Goal: Task Accomplishment & Management: Use online tool/utility

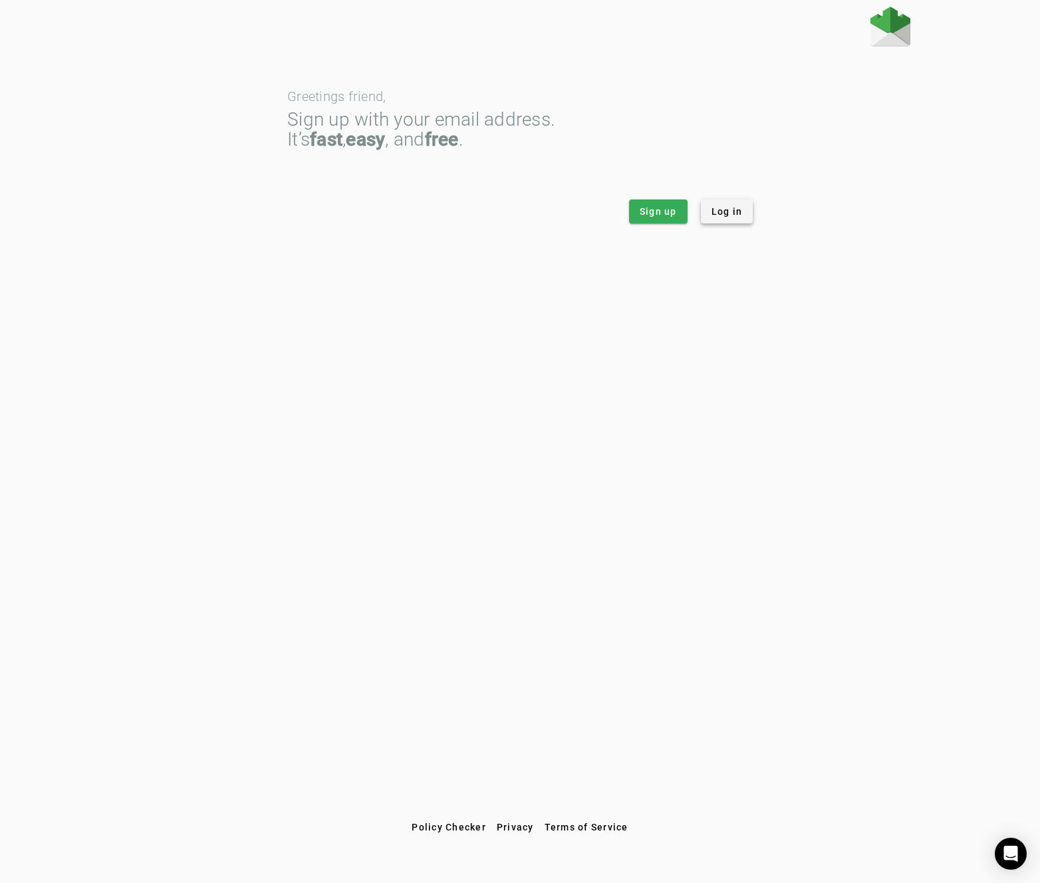
click at [721, 220] on span at bounding box center [727, 212] width 53 height 32
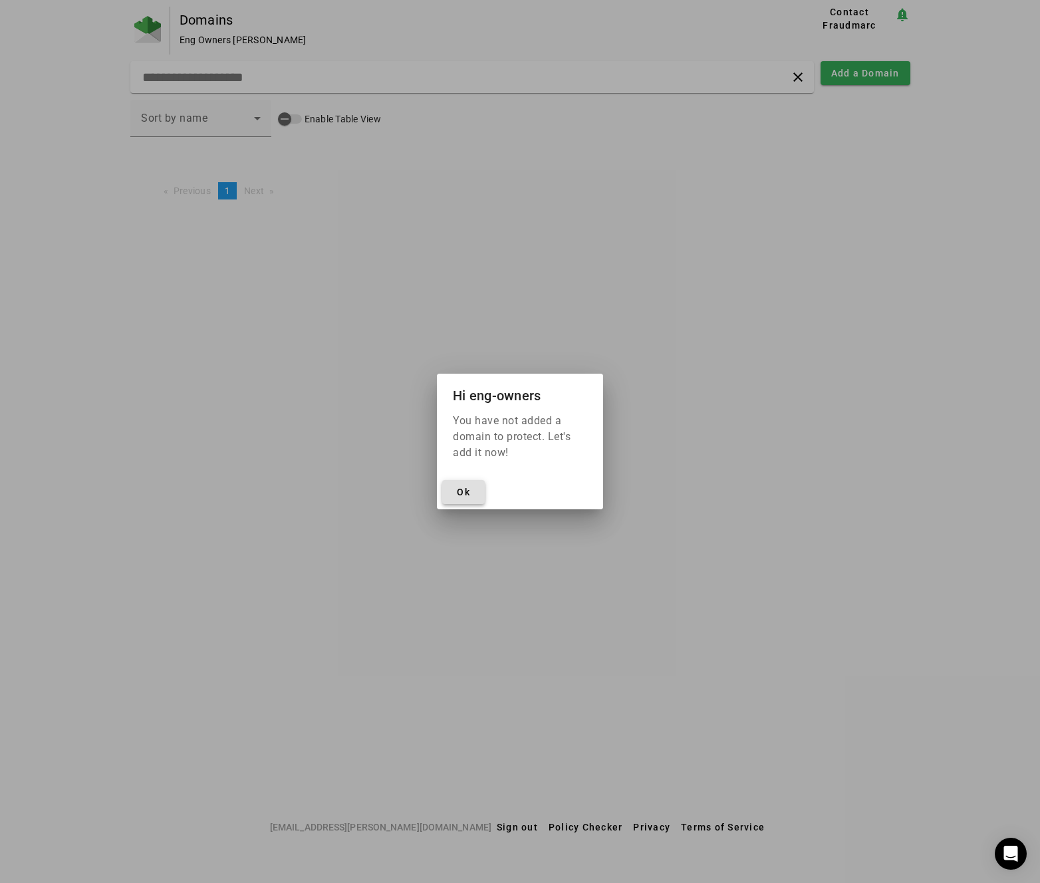
click at [466, 495] on span "Ok" at bounding box center [463, 492] width 13 height 11
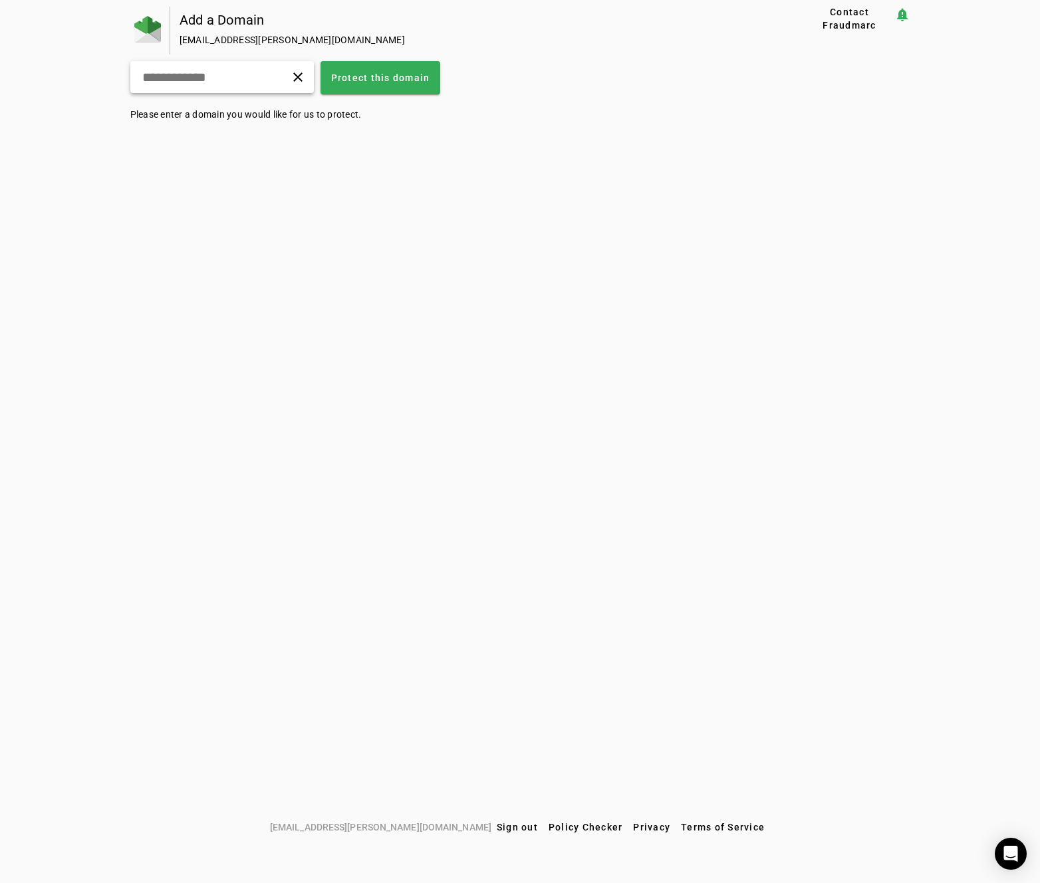
click at [224, 86] on div "clear" at bounding box center [222, 77] width 184 height 32
click at [576, 163] on div "Add a Domain [EMAIL_ADDRESS][PERSON_NAME][DOMAIN_NAME] Contact Fraudmarc notifi…" at bounding box center [520, 411] width 1040 height 809
